Goal: Check status

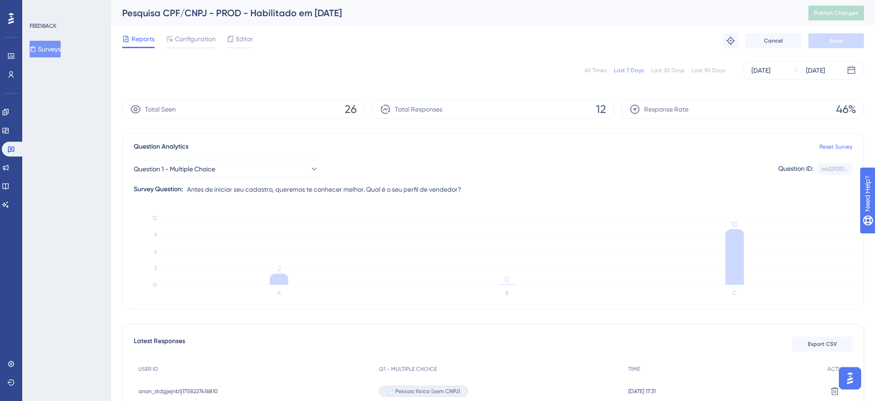
click at [58, 45] on button "Surveys" at bounding box center [45, 49] width 31 height 17
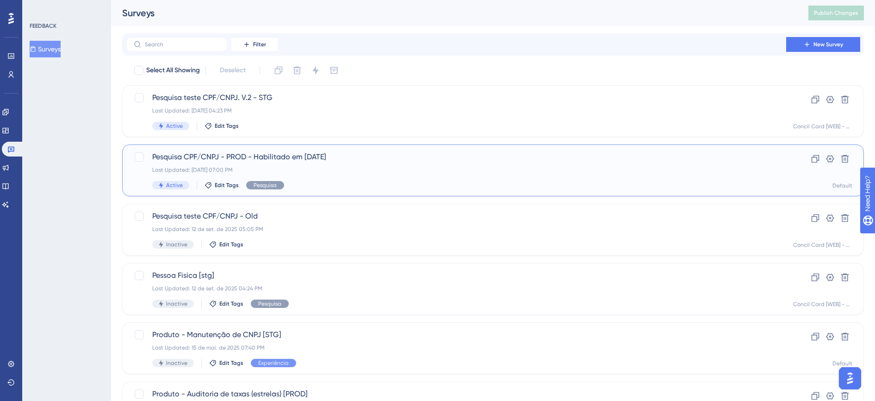
click at [298, 170] on div "Last Updated: [DATE] 07:00 PM" at bounding box center [456, 169] width 608 height 7
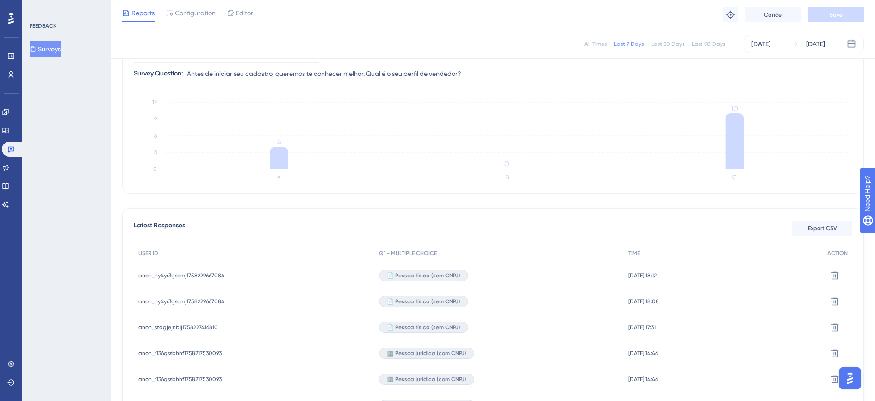
scroll to position [116, 0]
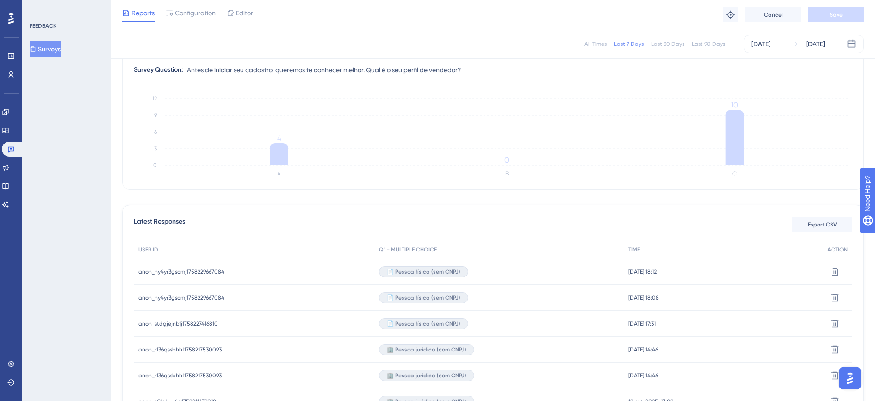
click at [47, 50] on button "Surveys" at bounding box center [45, 49] width 31 height 17
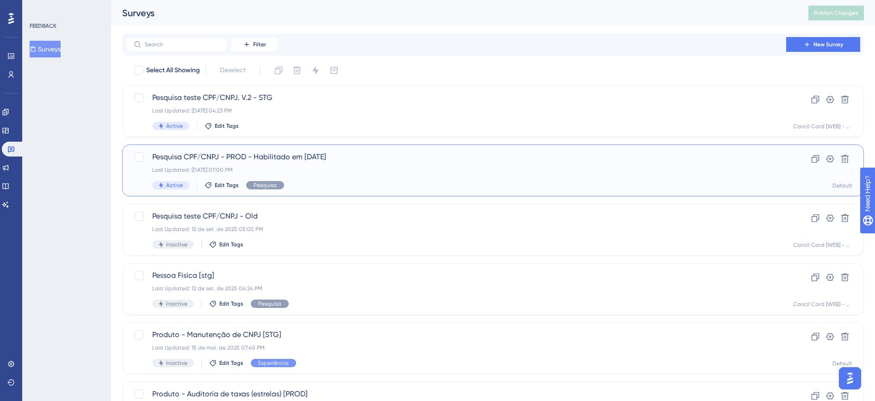
click at [335, 166] on div "Last Updated: [DATE] 07:00 PM" at bounding box center [456, 169] width 608 height 7
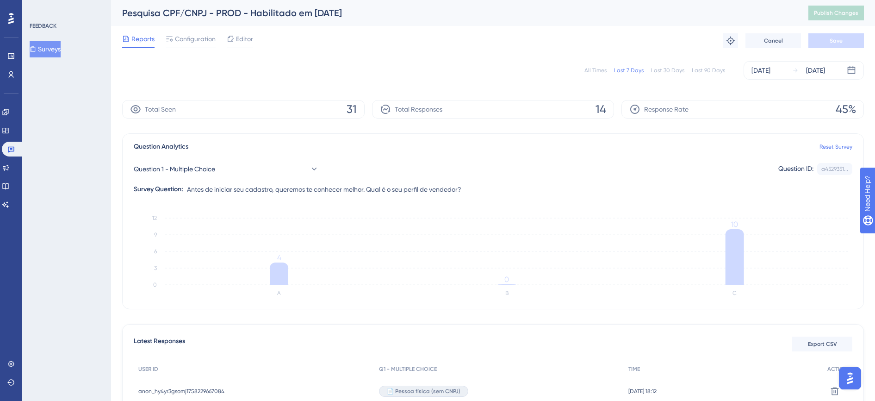
click at [59, 49] on button "Surveys" at bounding box center [45, 49] width 31 height 17
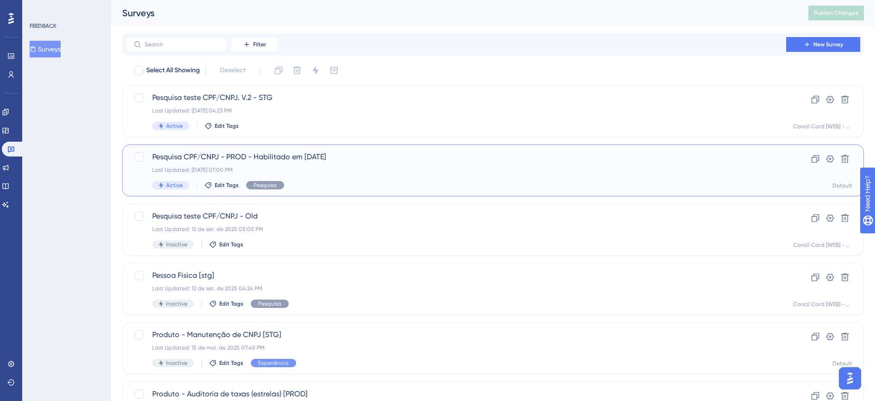
click at [231, 160] on span "Pesquisa CPF/CNPJ - PROD - Habilitado em [DATE]" at bounding box center [456, 156] width 608 height 11
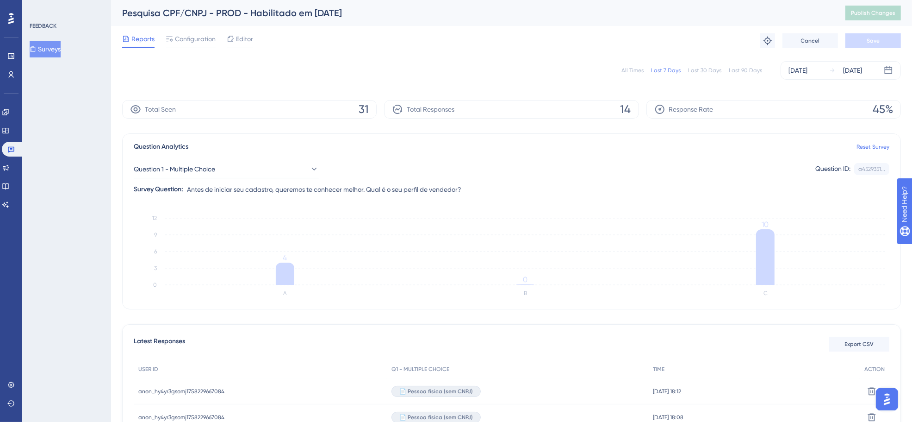
click at [51, 49] on button "Surveys" at bounding box center [45, 49] width 31 height 17
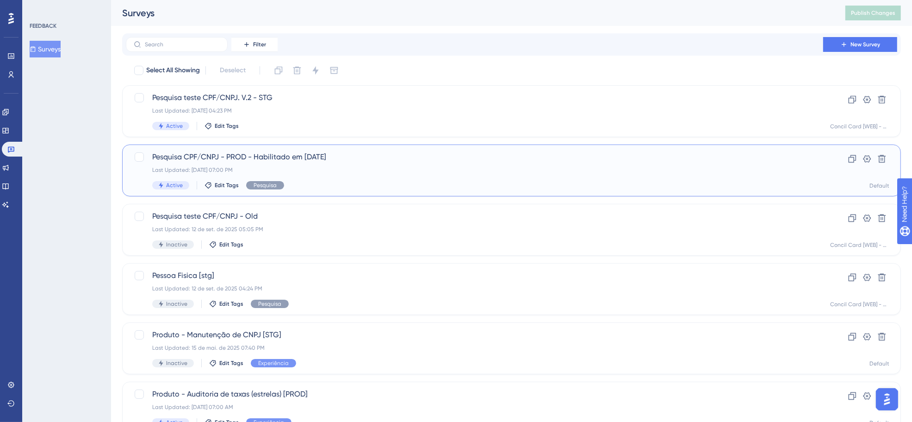
click at [319, 155] on span "Pesquisa CPF/CNPJ - PROD - Habilitado em [DATE]" at bounding box center [474, 156] width 645 height 11
